Goal: Task Accomplishment & Management: Manage account settings

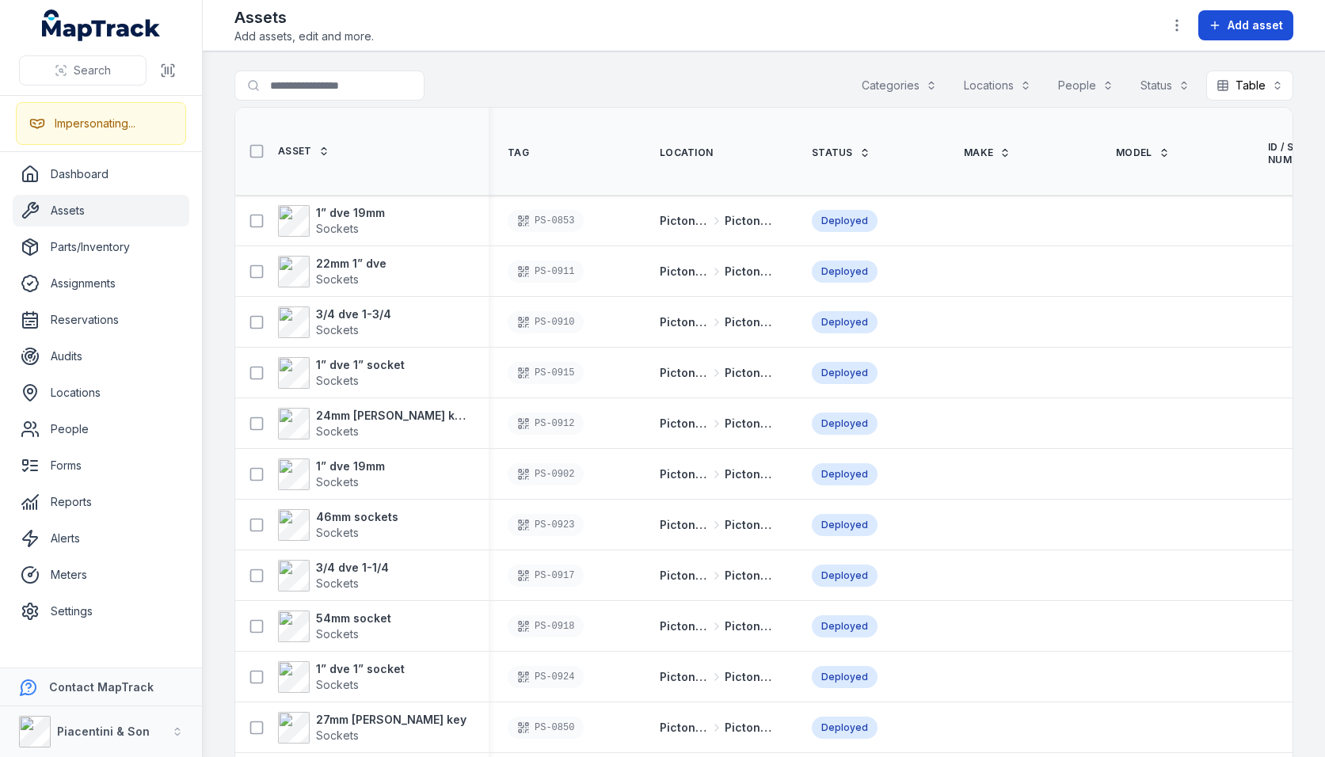
click at [1229, 21] on span "Add asset" at bounding box center [1255, 25] width 55 height 16
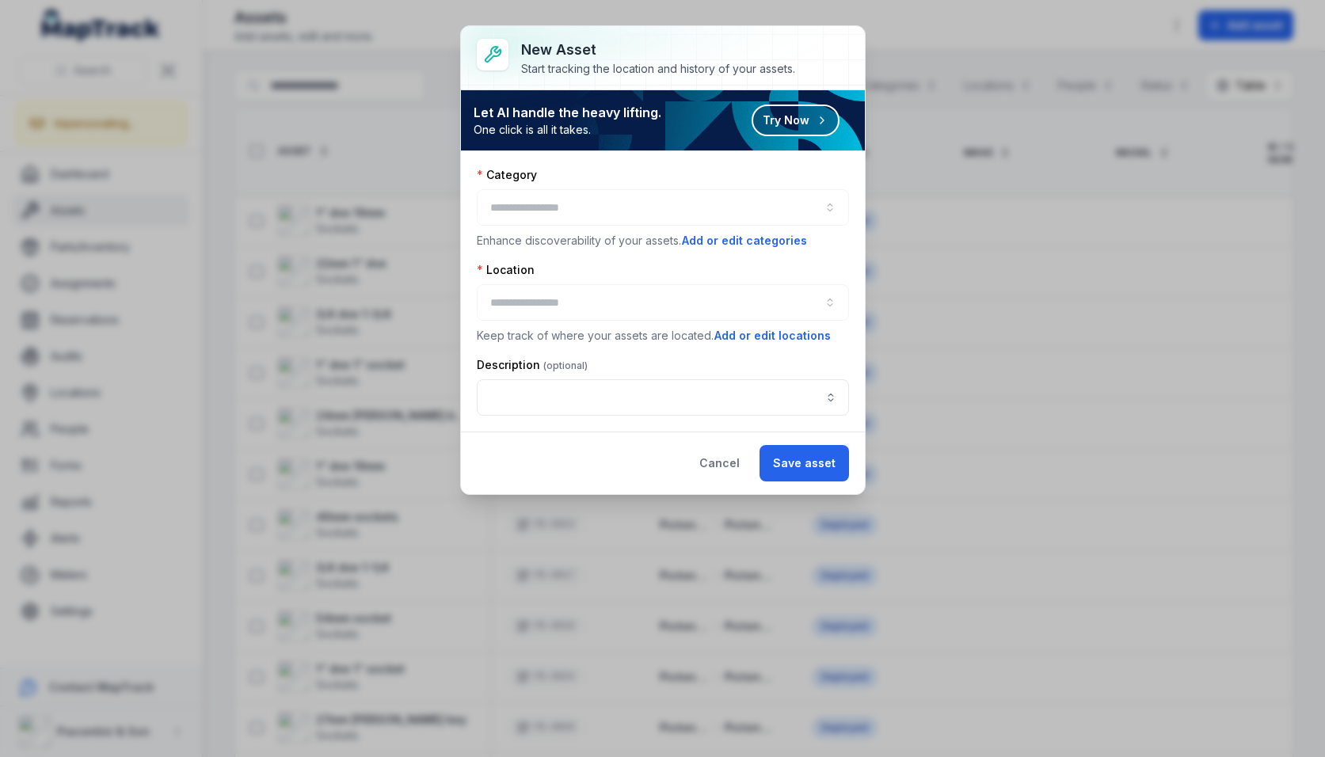
click at [814, 55] on div "New asset Start tracking the location and history of your assets." at bounding box center [670, 58] width 299 height 38
click at [732, 471] on button "Cancel" at bounding box center [719, 463] width 67 height 36
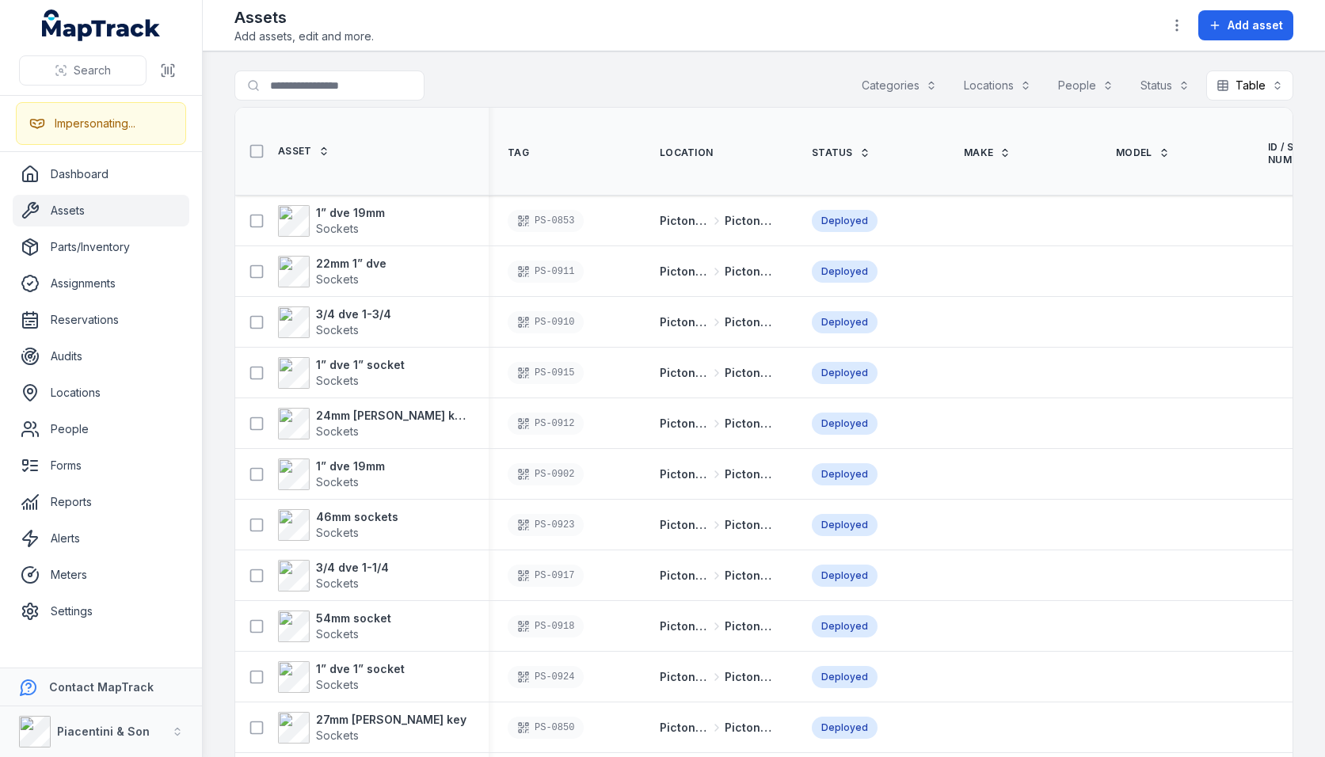
click at [503, 81] on div "Search for assets Categories Locations People Status Table *****" at bounding box center [763, 88] width 1059 height 36
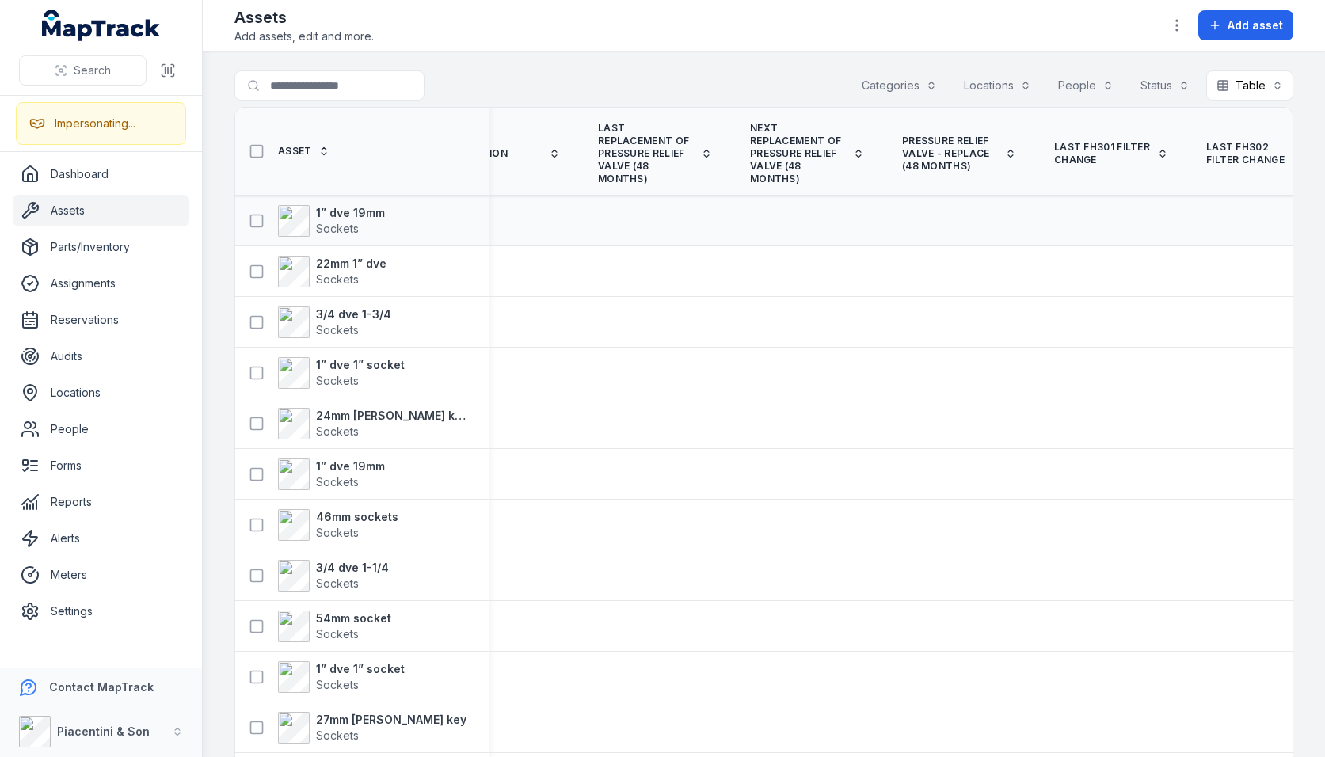
scroll to position [0, 5593]
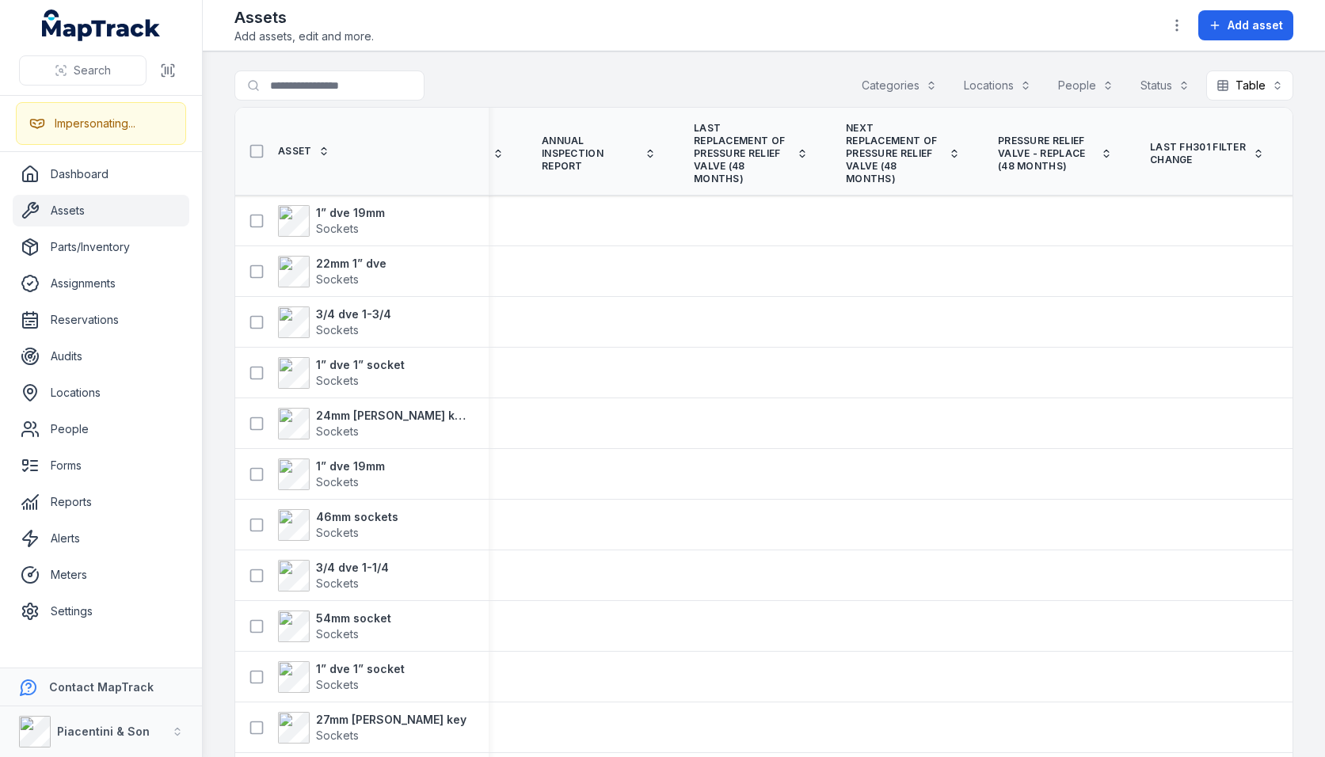
click at [600, 86] on div "Search for assets Categories Locations People Status Table *****" at bounding box center [763, 88] width 1059 height 36
drag, startPoint x: 51, startPoint y: 391, endPoint x: 73, endPoint y: 378, distance: 25.3
click at [51, 391] on link "Locations" at bounding box center [101, 393] width 177 height 32
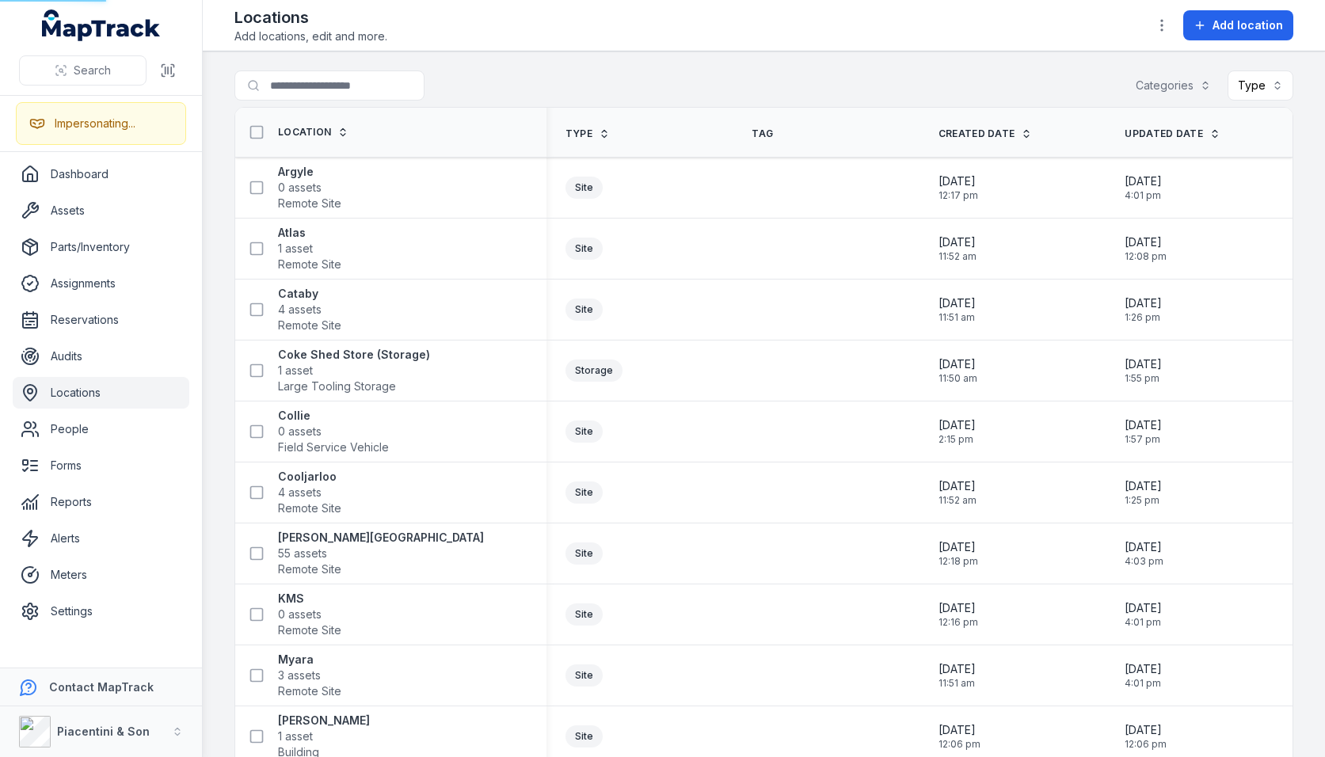
click at [512, 76] on div "Search for locations Categories Type" at bounding box center [763, 88] width 1059 height 36
click at [1209, 28] on button "Add location" at bounding box center [1238, 25] width 110 height 30
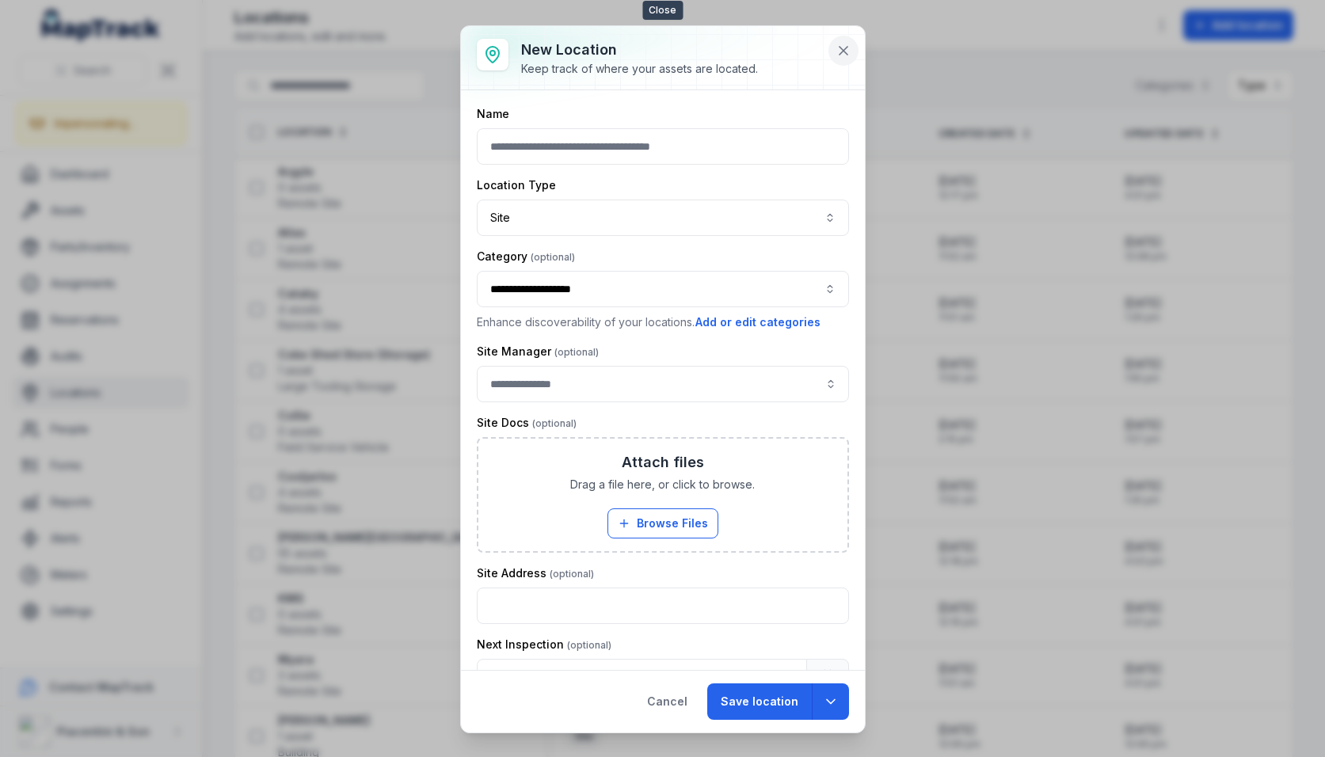
click at [836, 48] on icon at bounding box center [844, 51] width 16 height 16
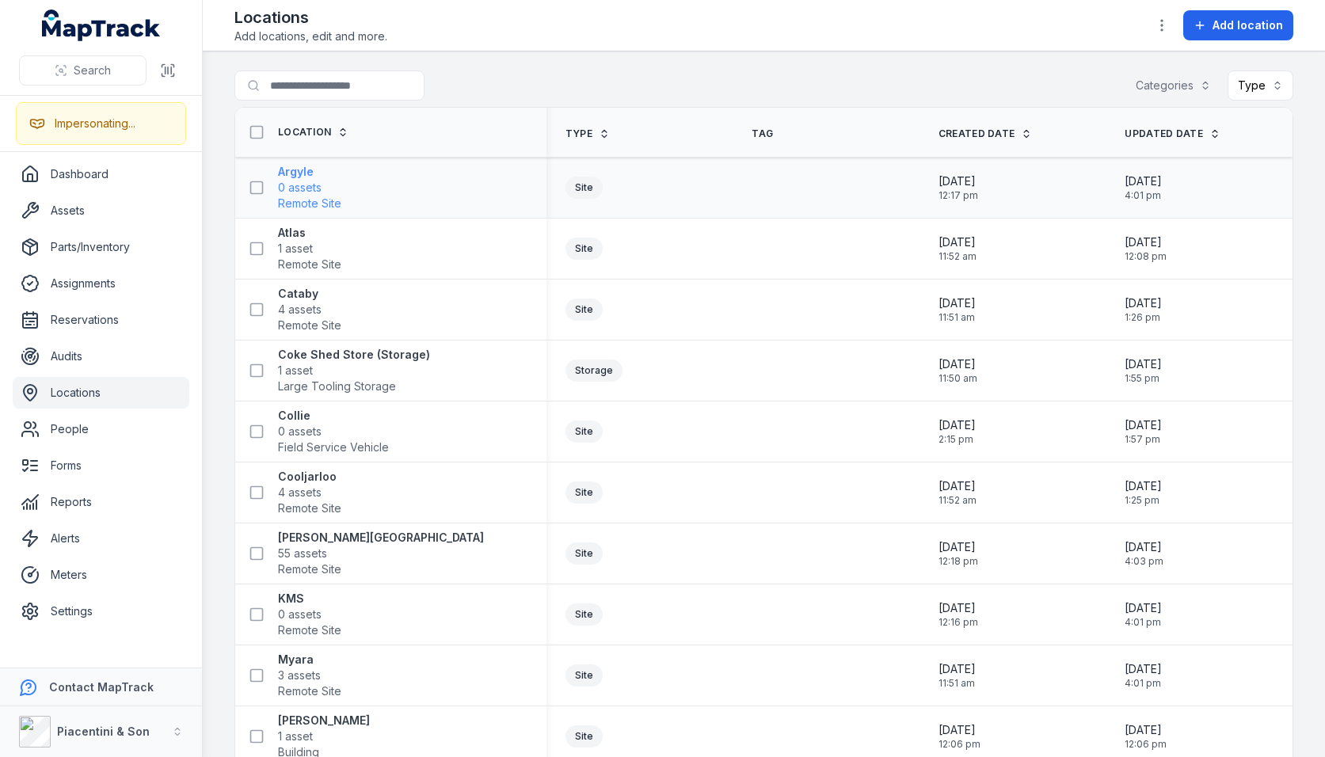
click at [321, 187] on span "0 assets" at bounding box center [300, 188] width 44 height 16
click at [553, 86] on div "Search for locations Categories Type" at bounding box center [763, 88] width 1059 height 36
